Goal: Task Accomplishment & Management: Use online tool/utility

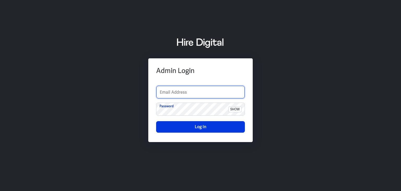
drag, startPoint x: 172, startPoint y: 95, endPoint x: 179, endPoint y: 95, distance: 6.5
click at [172, 95] on input "text" at bounding box center [200, 92] width 88 height 13
type input "finance-admin"
click at [348, 123] on div "Admin Login finance-admin Email Address Password show Log In" at bounding box center [200, 96] width 401 height 130
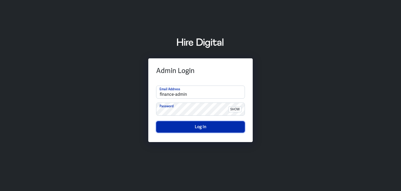
click at [189, 123] on button "Log In" at bounding box center [200, 126] width 89 height 11
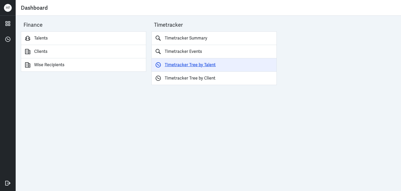
click at [200, 65] on link "Timetracker Tree by Talent" at bounding box center [214, 64] width 125 height 13
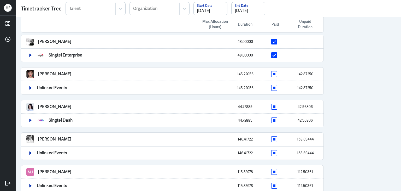
scroll to position [84, 0]
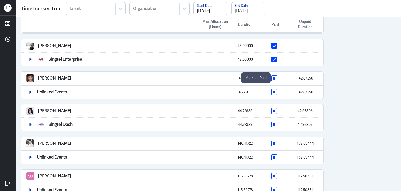
click at [274, 78] on span at bounding box center [274, 78] width 6 height 6
click at [279, 78] on input "checkbox" at bounding box center [279, 78] width 0 height 0
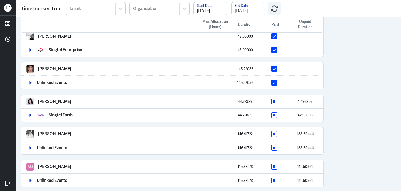
scroll to position [94, 0]
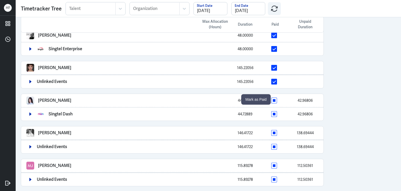
click at [274, 98] on span at bounding box center [274, 100] width 6 height 6
click at [279, 100] on input "checkbox" at bounding box center [279, 100] width 0 height 0
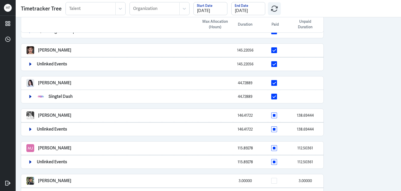
scroll to position [120, 0]
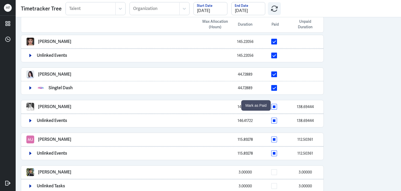
click at [273, 104] on span at bounding box center [274, 107] width 6 height 6
click at [279, 107] on input "checkbox" at bounding box center [279, 107] width 0 height 0
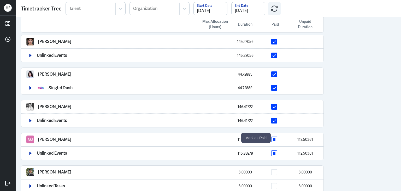
click at [273, 137] on span at bounding box center [274, 139] width 6 height 6
click at [279, 139] on input "checkbox" at bounding box center [279, 139] width 0 height 0
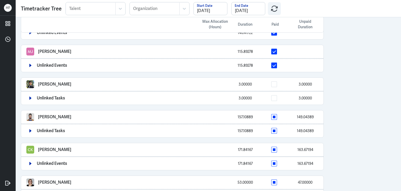
scroll to position [209, 0]
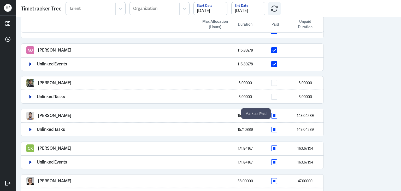
click at [273, 113] on span at bounding box center [274, 116] width 6 height 6
click at [279, 115] on input "checkbox" at bounding box center [279, 115] width 0 height 0
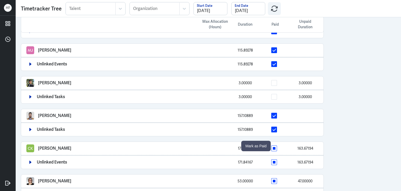
click at [274, 147] on span at bounding box center [274, 148] width 6 height 6
click at [279, 148] on input "checkbox" at bounding box center [279, 148] width 0 height 0
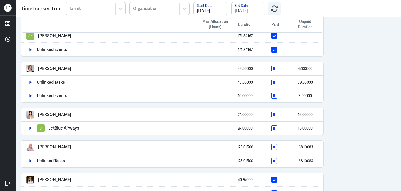
scroll to position [332, 0]
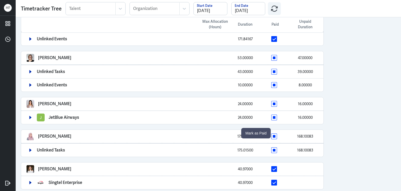
click at [274, 133] on span at bounding box center [274, 136] width 6 height 6
click at [279, 136] on input "checkbox" at bounding box center [279, 136] width 0 height 0
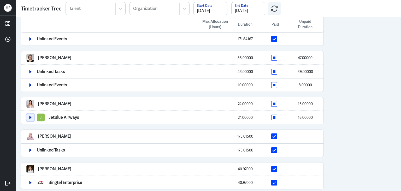
click at [30, 116] on icon "button" at bounding box center [31, 117] width 2 height 3
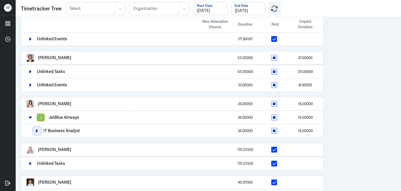
click at [36, 129] on button "button" at bounding box center [37, 131] width 8 height 8
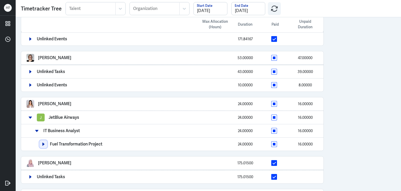
click at [43, 142] on icon "button" at bounding box center [44, 143] width 2 height 3
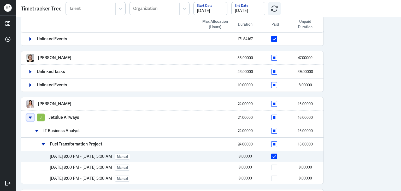
click at [27, 115] on button "button" at bounding box center [30, 117] width 8 height 8
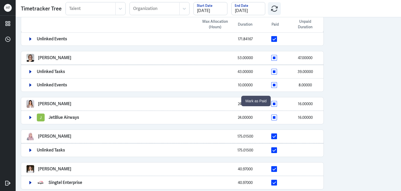
click at [272, 101] on span at bounding box center [274, 104] width 6 height 6
click at [279, 104] on input "checkbox" at bounding box center [279, 104] width 0 height 0
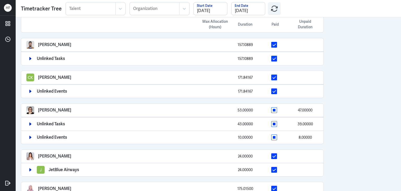
scroll to position [282, 0]
